Goal: Task Accomplishment & Management: Complete application form

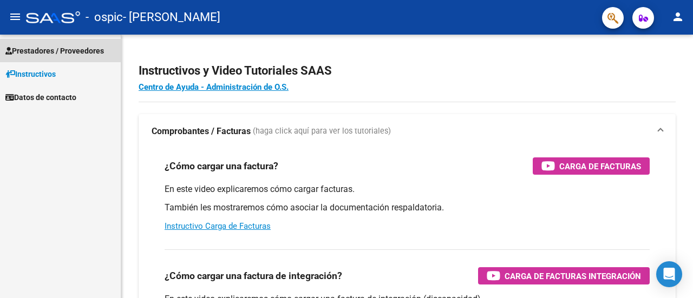
click at [95, 53] on span "Prestadores / Proveedores" at bounding box center [54, 51] width 99 height 12
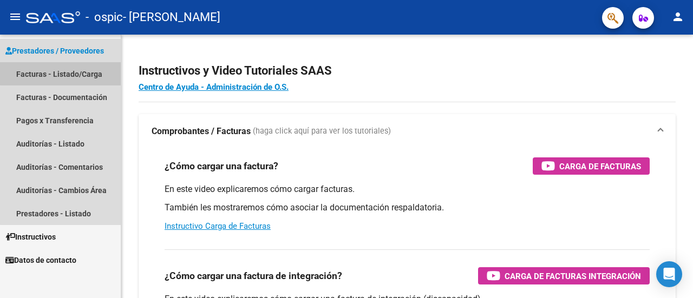
click at [88, 72] on link "Facturas - Listado/Carga" at bounding box center [60, 73] width 121 height 23
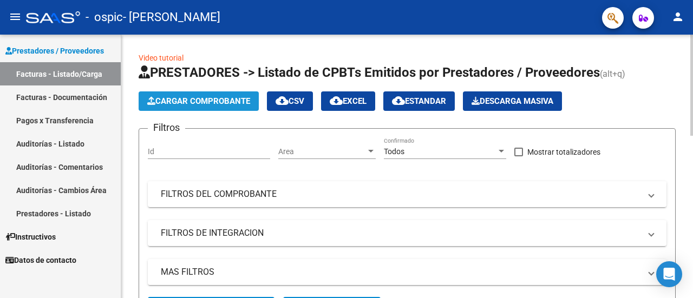
click at [217, 109] on button "Cargar Comprobante" at bounding box center [199, 101] width 120 height 19
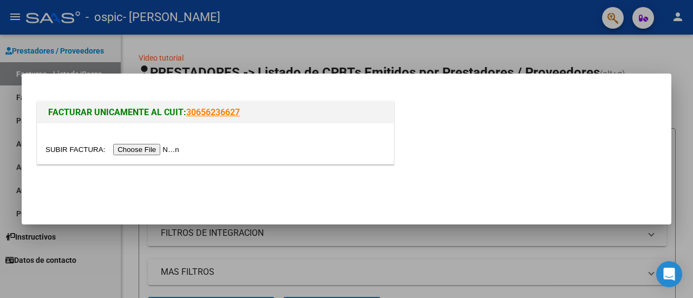
click at [144, 149] on input "file" at bounding box center [113, 149] width 137 height 11
click at [149, 143] on div at bounding box center [215, 149] width 340 height 12
click at [152, 151] on input "file" at bounding box center [113, 149] width 137 height 11
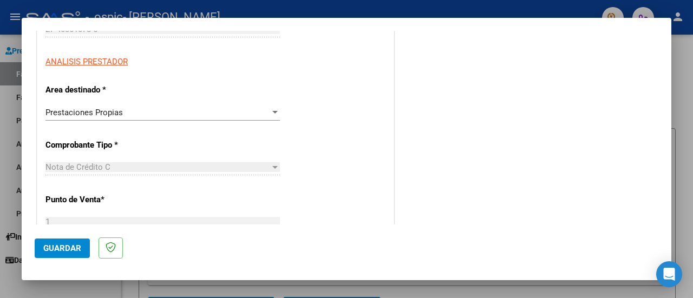
scroll to position [175, 0]
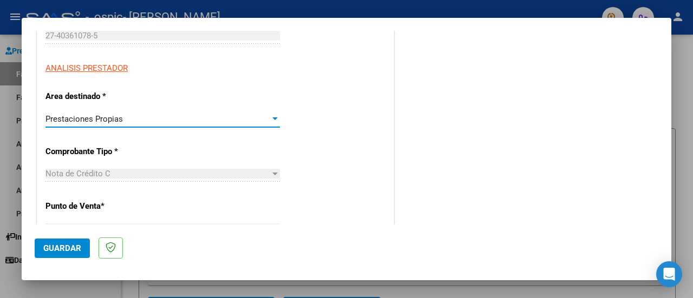
click at [237, 115] on div "Prestaciones Propias" at bounding box center [157, 119] width 225 height 10
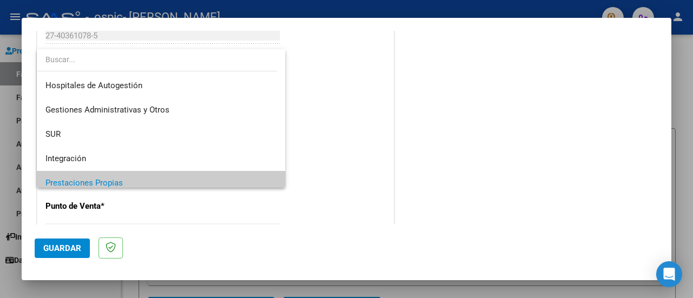
scroll to position [64, 0]
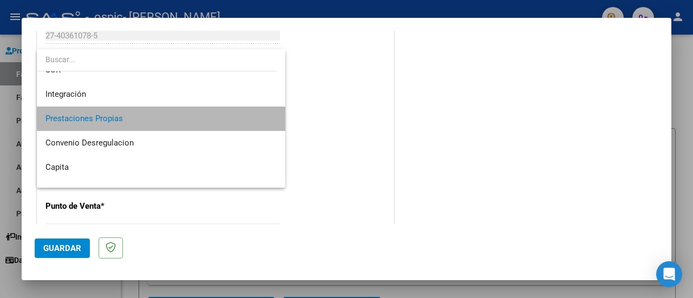
click at [237, 115] on span "Prestaciones Propias" at bounding box center [161, 119] width 232 height 24
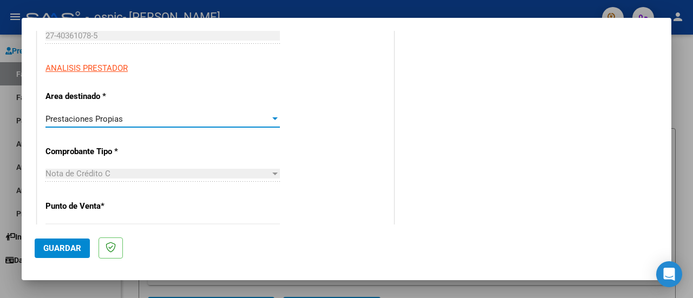
click at [237, 115] on div "Prestaciones Propias" at bounding box center [157, 119] width 225 height 10
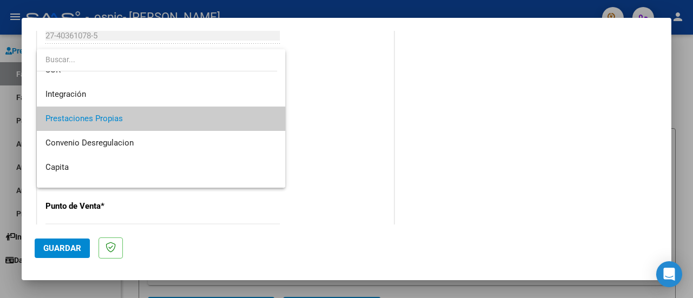
click at [317, 113] on div at bounding box center [346, 149] width 693 height 298
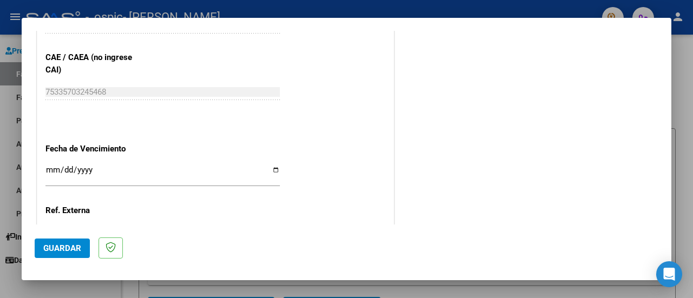
scroll to position [641, 0]
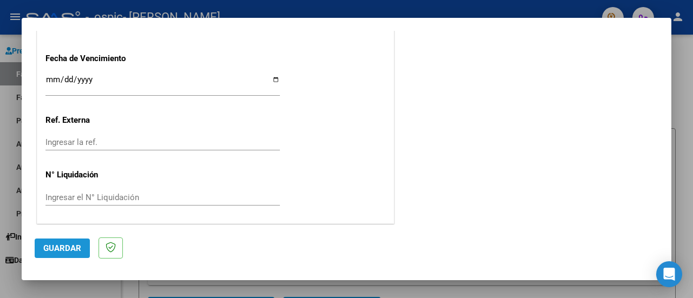
click at [66, 250] on span "Guardar" at bounding box center [62, 249] width 38 height 10
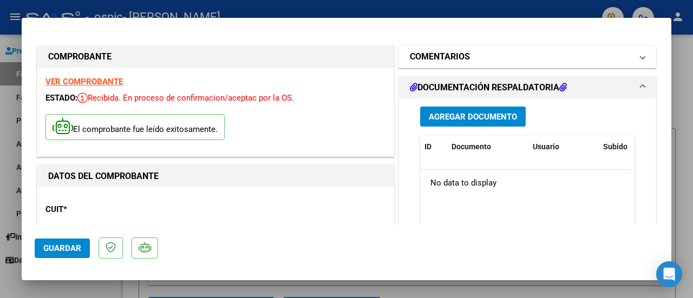
click at [638, 57] on mat-expansion-panel-header "COMENTARIOS" at bounding box center [527, 57] width 257 height 22
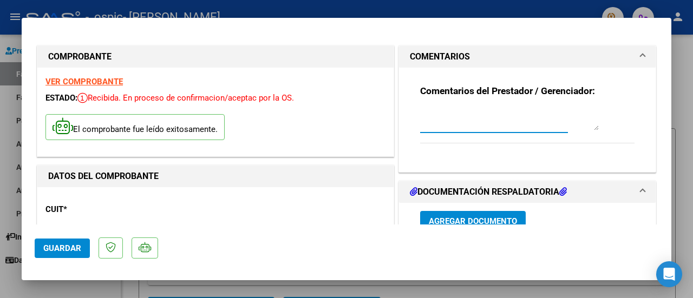
click at [472, 127] on textarea at bounding box center [509, 120] width 179 height 22
type textarea "NOTA DE CREDITO"
click at [59, 247] on span "Guardar" at bounding box center [62, 249] width 38 height 10
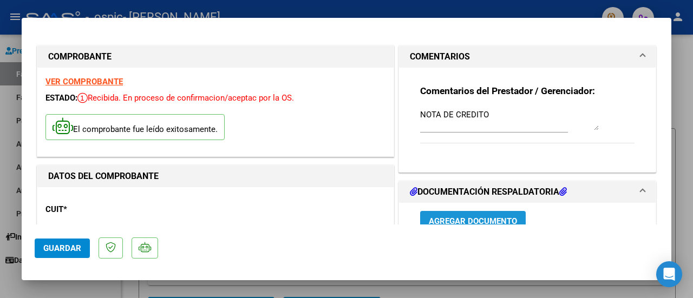
click at [495, 218] on span "Agregar Documento" at bounding box center [473, 222] width 88 height 10
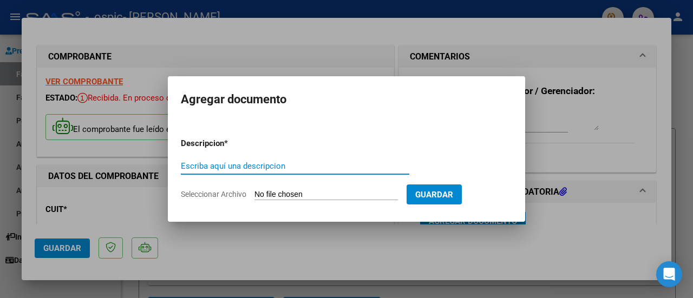
click at [269, 165] on input "Escriba aquí una descripcion" at bounding box center [295, 166] width 229 height 10
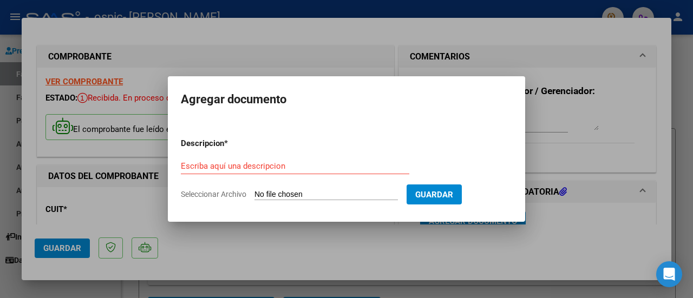
click at [340, 186] on form "Descripcion * Escriba aquí una descripcion Seleccionar Archivo Guardar" at bounding box center [346, 168] width 331 height 79
click at [329, 190] on app-file-uploader "Seleccionar Archivo" at bounding box center [294, 195] width 226 height 10
click at [309, 162] on input "Escriba aquí una descripcion" at bounding box center [295, 166] width 229 height 10
type input "D"
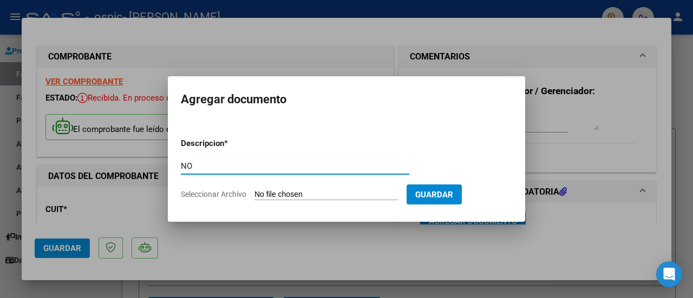
type input "N"
type input "S"
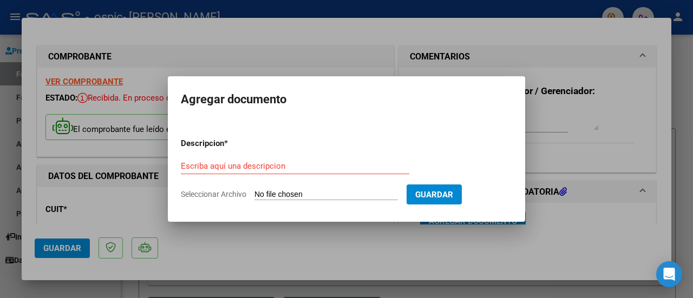
click at [108, 141] on div at bounding box center [346, 149] width 693 height 298
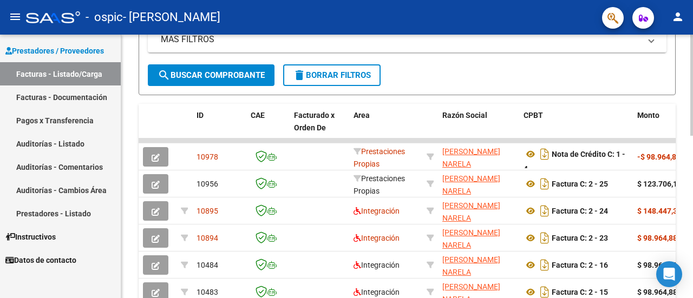
scroll to position [238, 0]
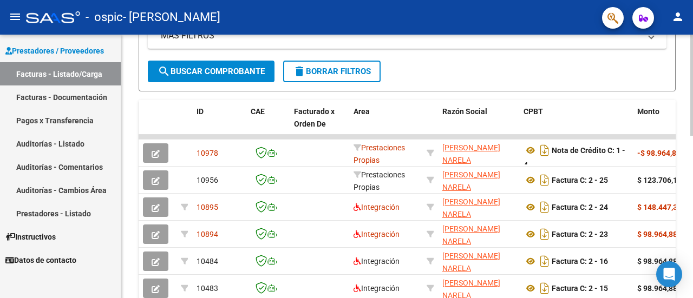
click at [693, 162] on div at bounding box center [691, 177] width 3 height 101
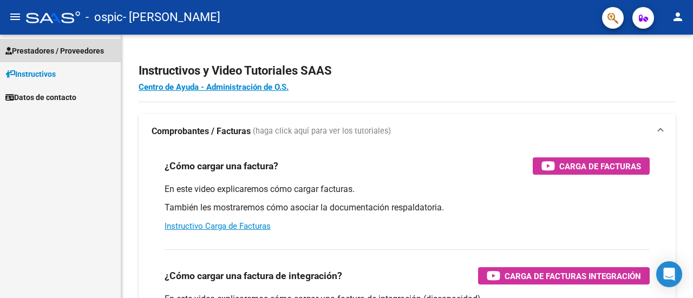
click at [67, 49] on span "Prestadores / Proveedores" at bounding box center [54, 51] width 99 height 12
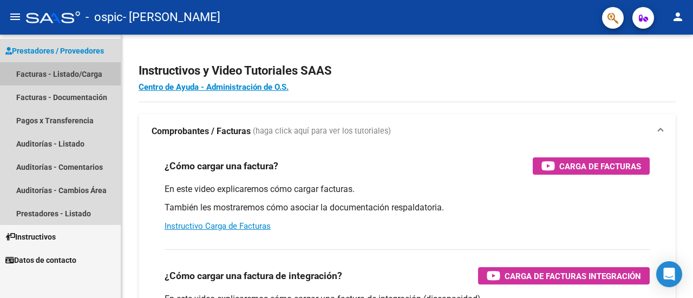
click at [79, 77] on link "Facturas - Listado/Carga" at bounding box center [60, 73] width 121 height 23
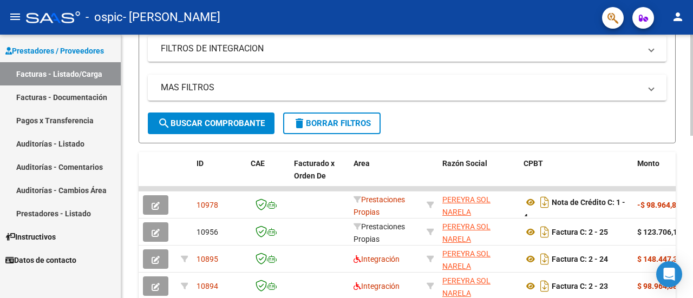
click at [693, 184] on div at bounding box center [691, 157] width 3 height 101
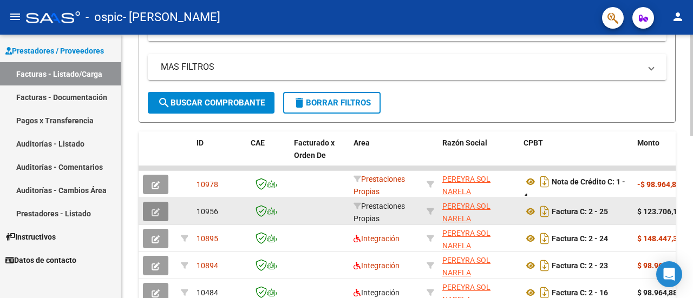
click at [151, 215] on button "button" at bounding box center [155, 211] width 25 height 19
